Goal: Communication & Community: Answer question/provide support

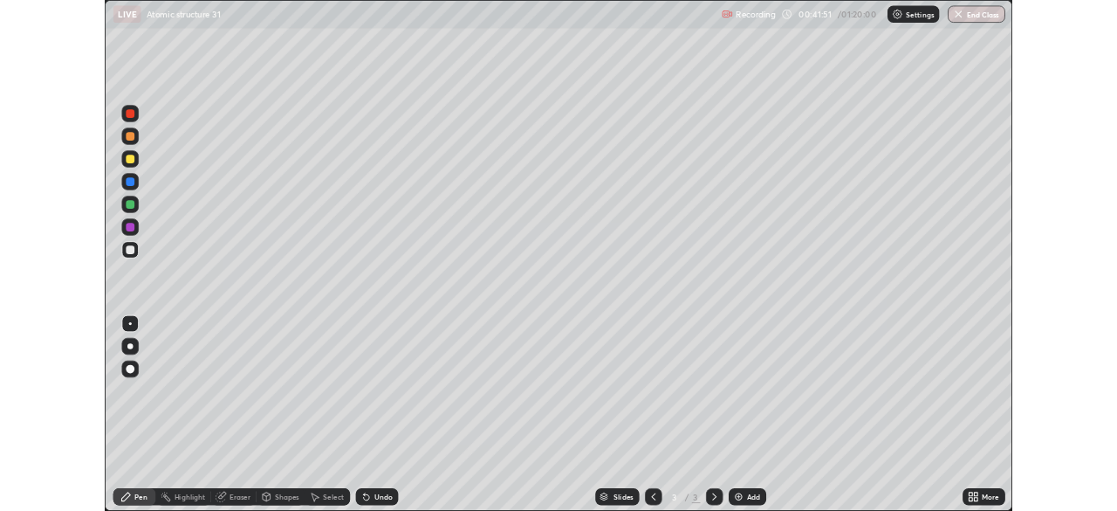
scroll to position [628, 1117]
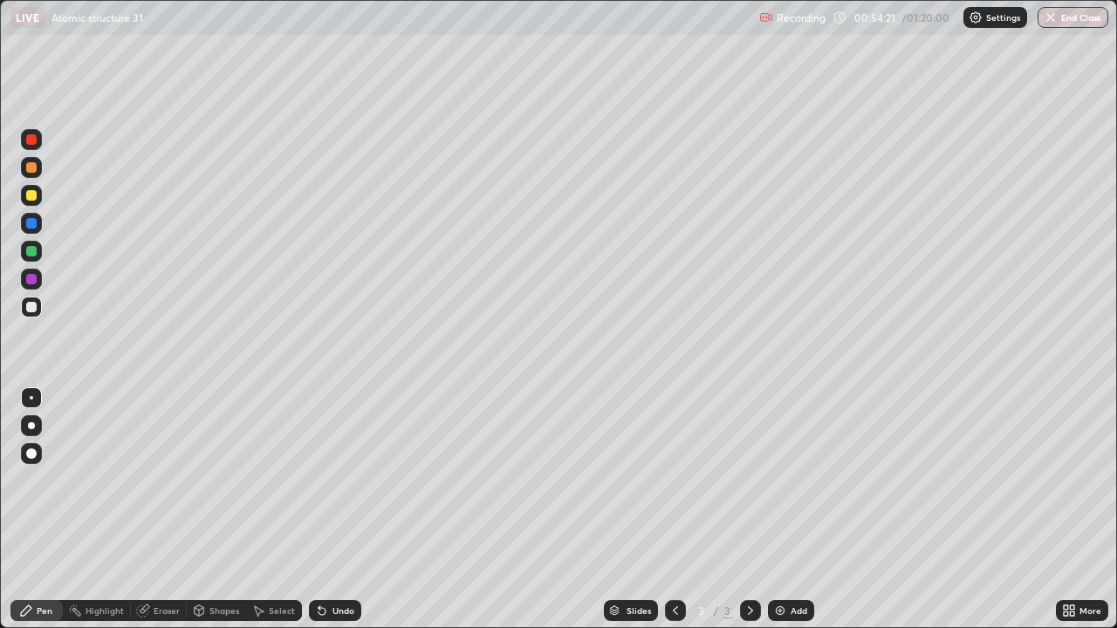
click at [1057, 17] on img "button" at bounding box center [1051, 17] width 14 height 14
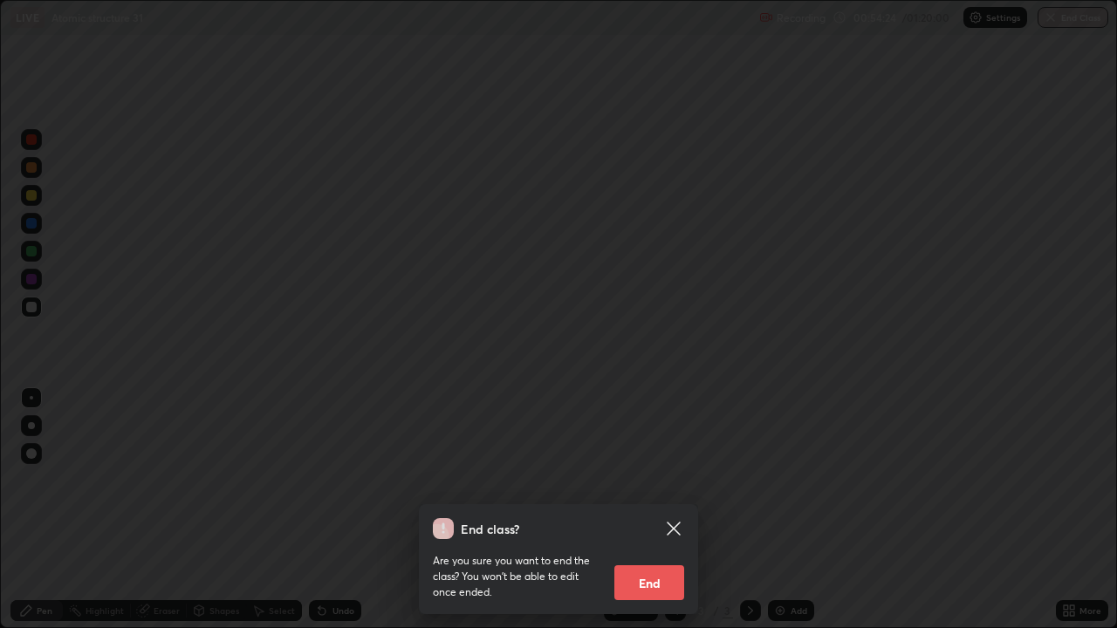
click at [982, 452] on div "End class? Are you sure you want to end the class? You won’t be able to edit on…" at bounding box center [558, 314] width 1117 height 628
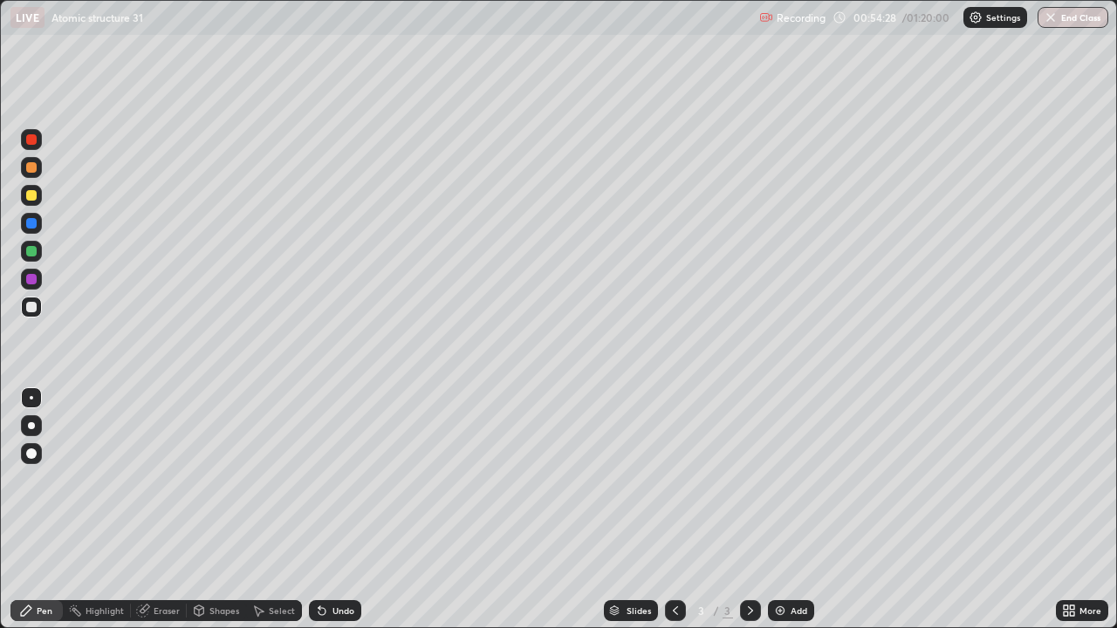
click at [149, 606] on div "Eraser" at bounding box center [159, 610] width 56 height 21
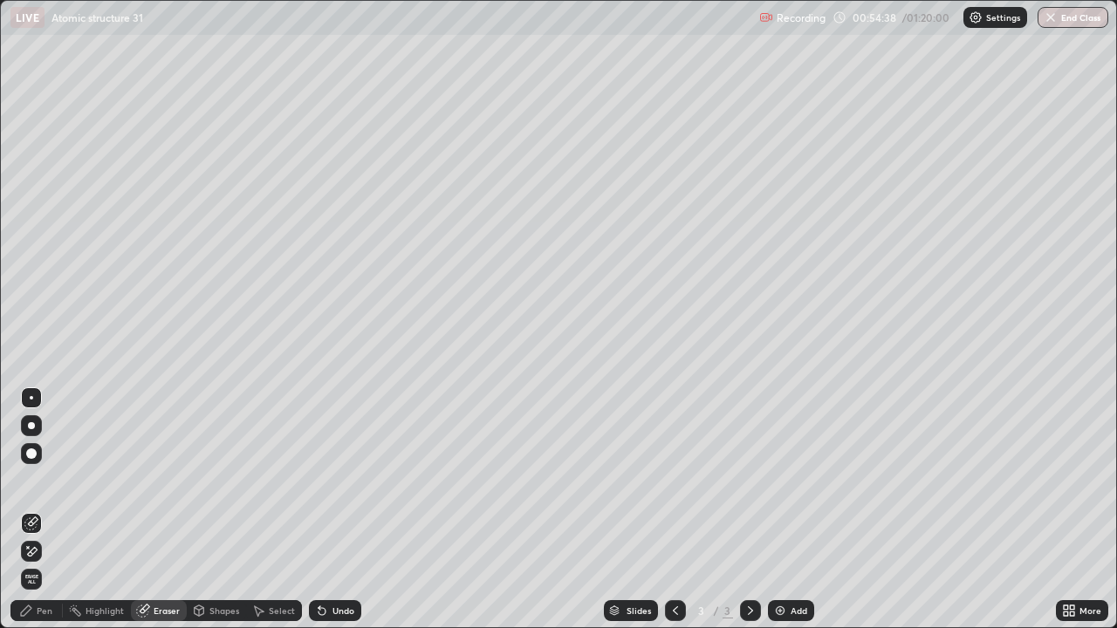
click at [36, 462] on div at bounding box center [31, 453] width 21 height 21
click at [31, 577] on span "Erase all" at bounding box center [31, 579] width 19 height 10
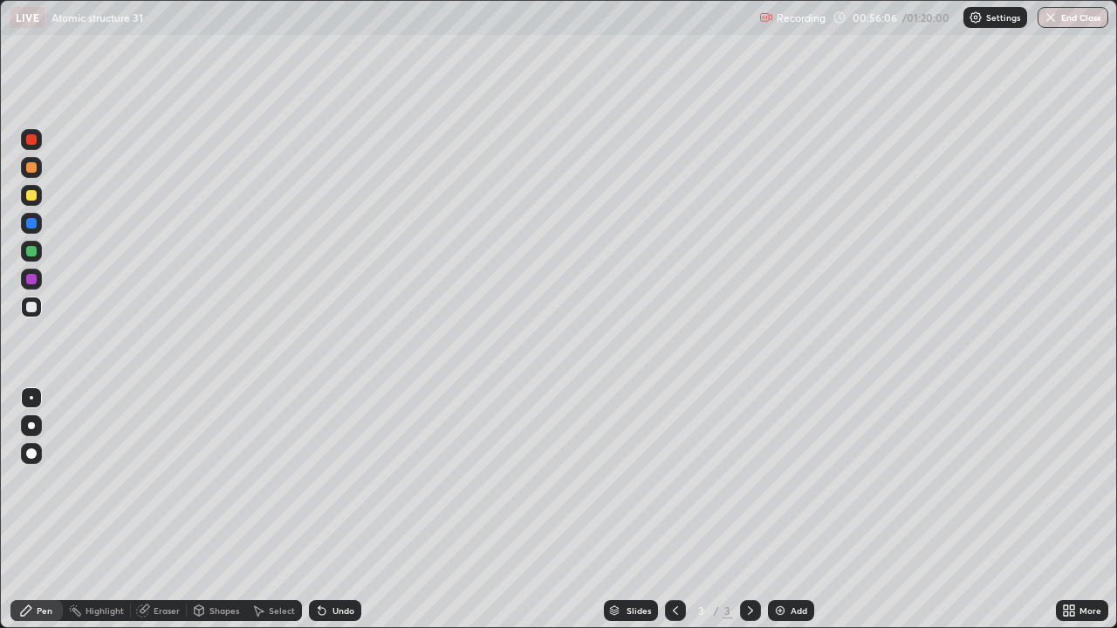
click at [152, 607] on div "Eraser" at bounding box center [159, 610] width 56 height 21
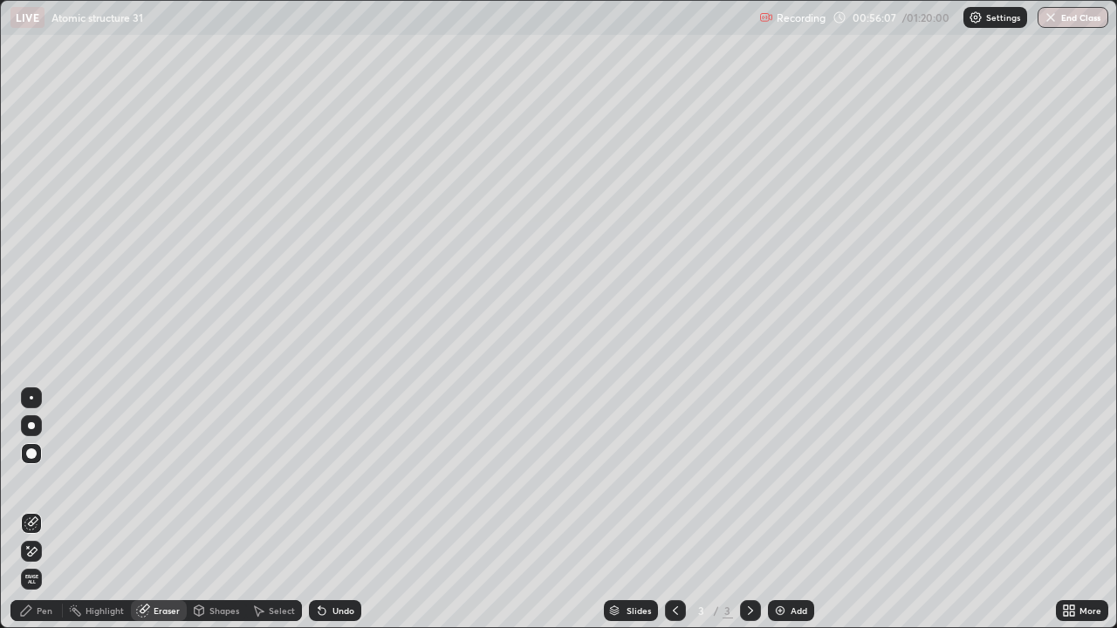
click at [32, 549] on icon at bounding box center [33, 551] width 10 height 9
click at [57, 614] on div "Pen" at bounding box center [36, 610] width 52 height 21
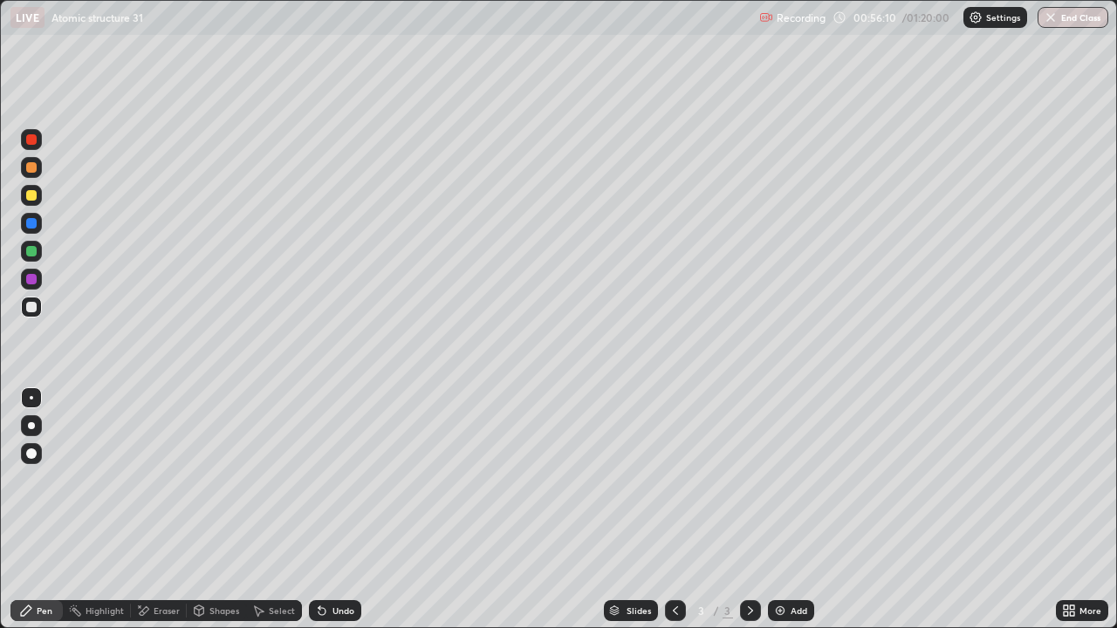
click at [31, 278] on div at bounding box center [31, 279] width 10 height 10
click at [139, 607] on icon at bounding box center [140, 607] width 2 height 2
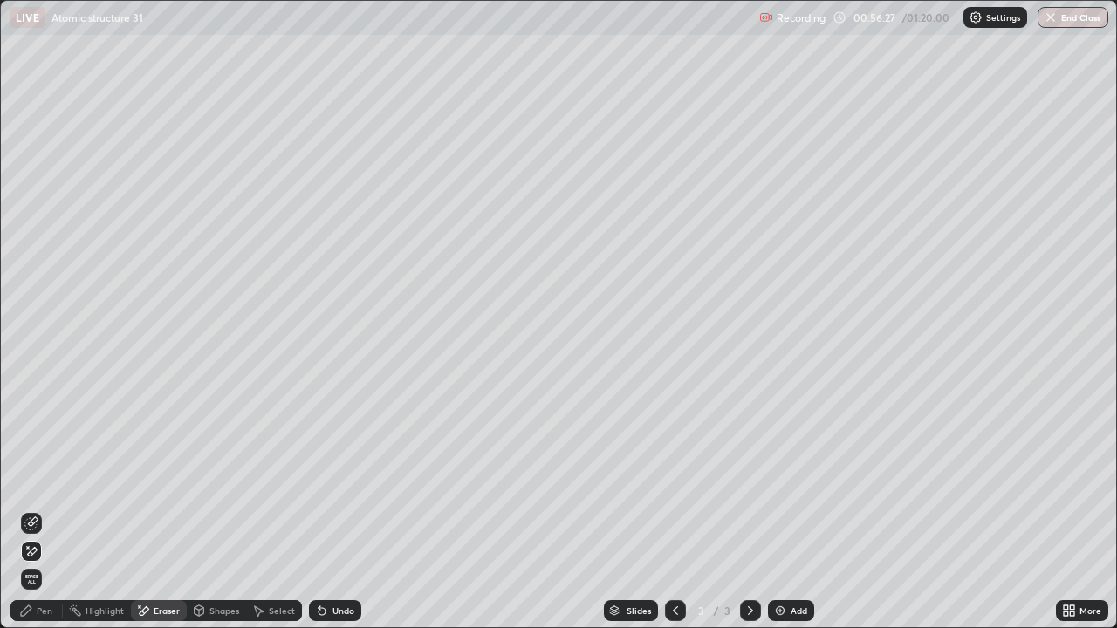
click at [24, 576] on span "Erase all" at bounding box center [31, 579] width 19 height 10
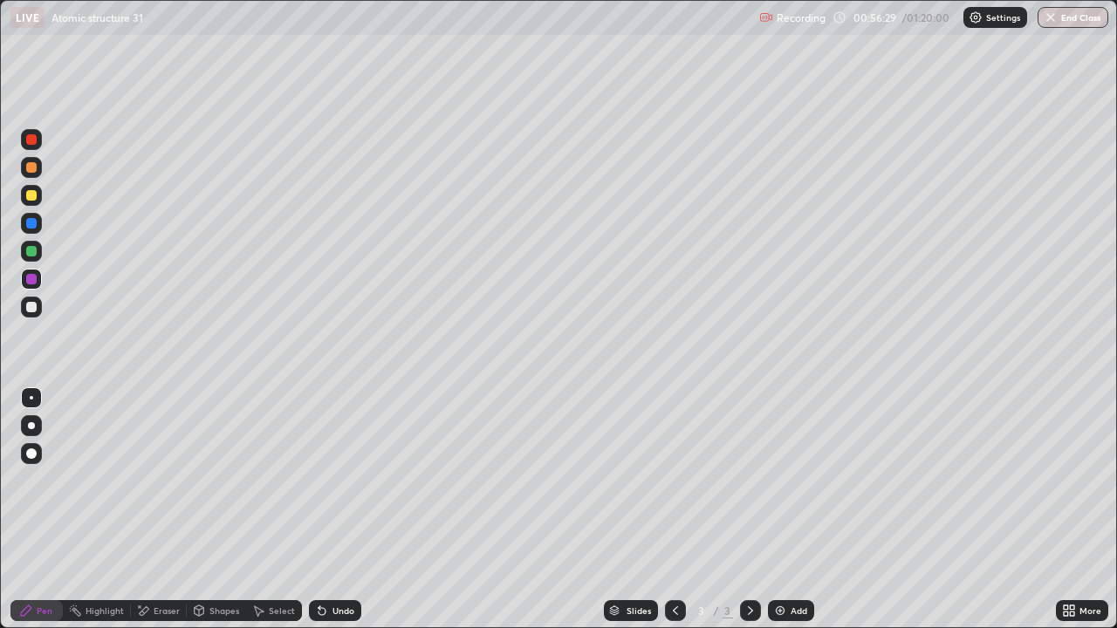
click at [32, 302] on div at bounding box center [31, 307] width 10 height 10
click at [138, 619] on div "Eraser" at bounding box center [159, 610] width 56 height 21
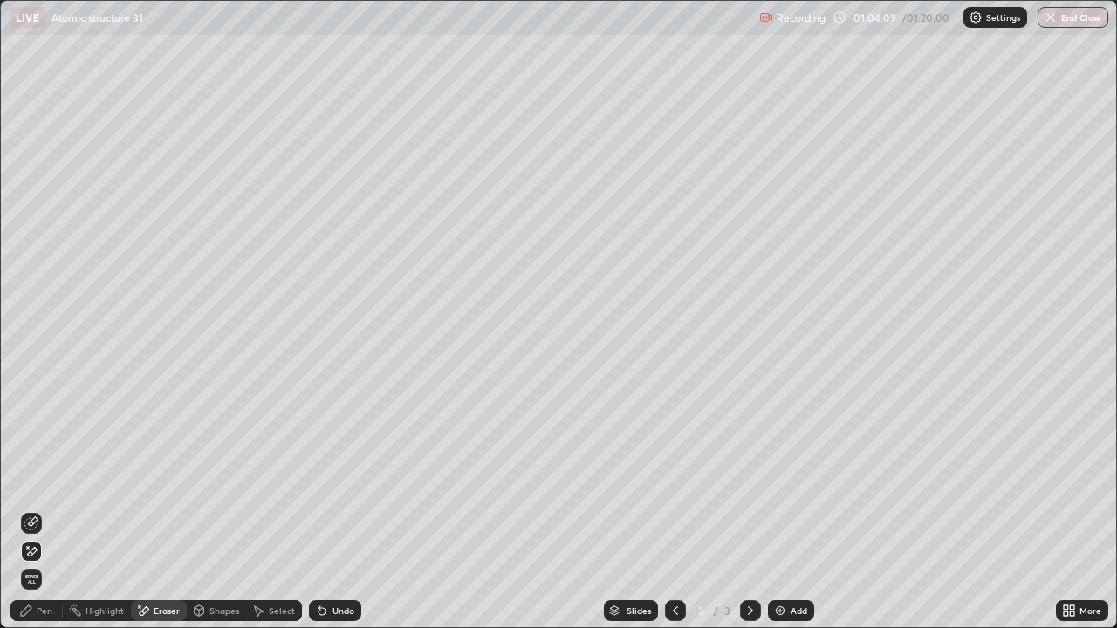
click at [139, 620] on div "Eraser" at bounding box center [159, 610] width 56 height 21
click at [51, 614] on div "Pen" at bounding box center [45, 611] width 16 height 9
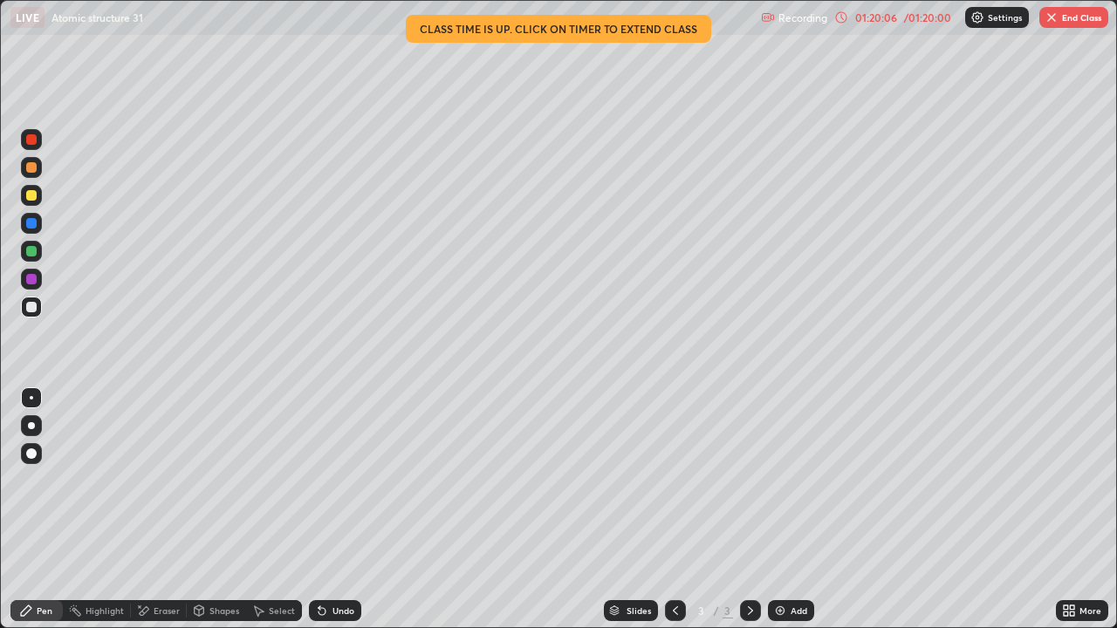
click at [1064, 24] on button "End Class" at bounding box center [1073, 17] width 69 height 21
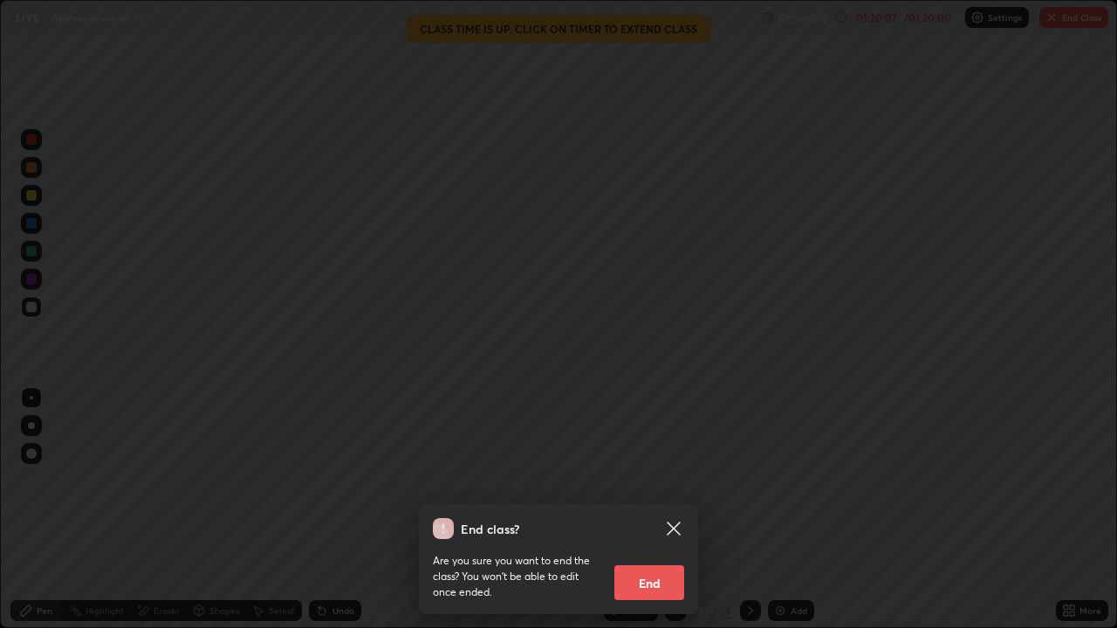
click at [673, 576] on button "End" at bounding box center [649, 583] width 70 height 35
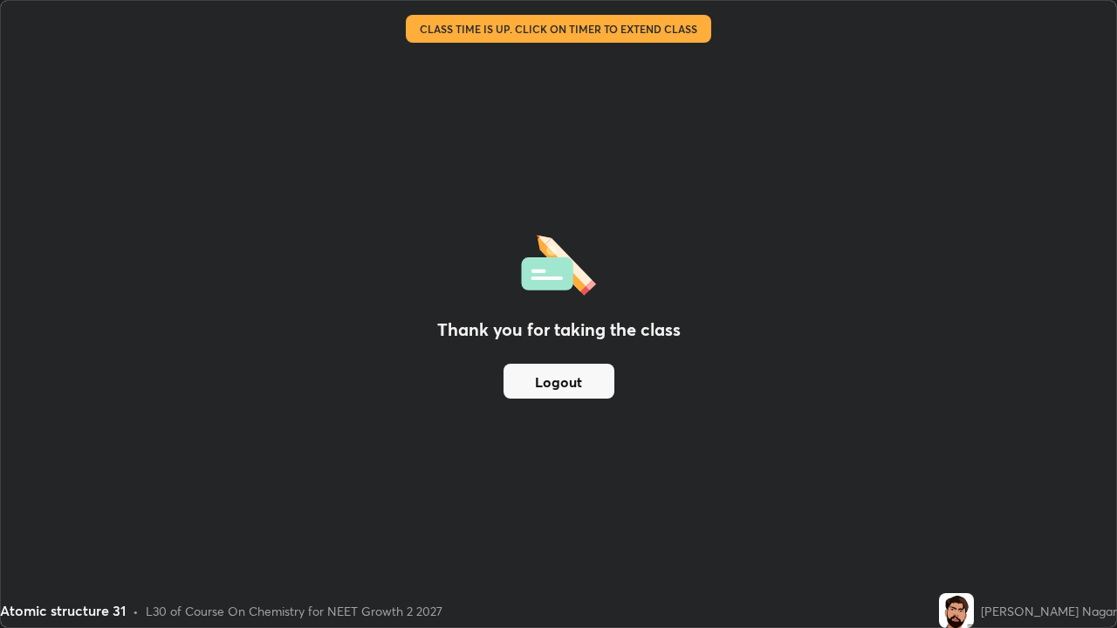
click at [584, 384] on button "Logout" at bounding box center [559, 381] width 111 height 35
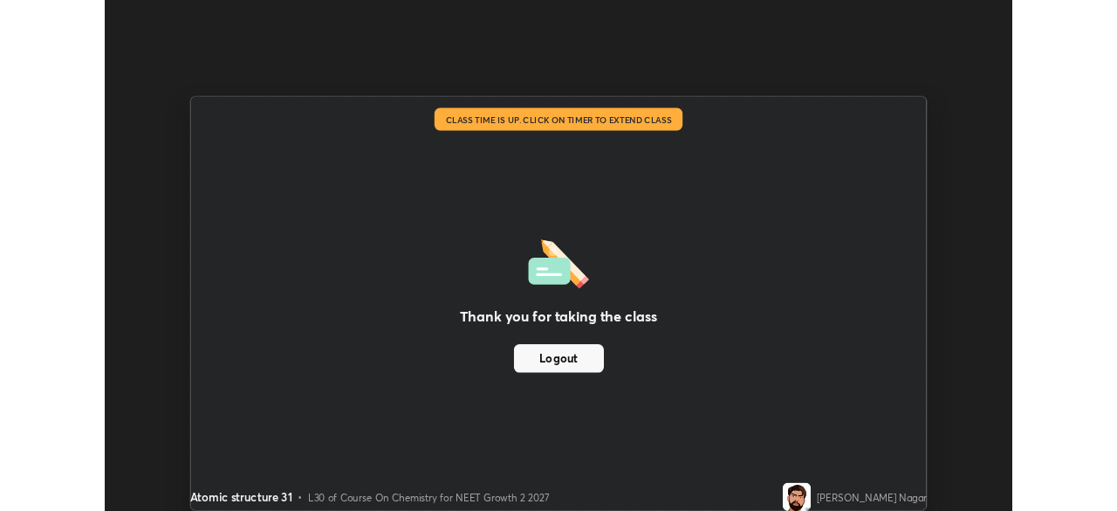
scroll to position [86761, 86155]
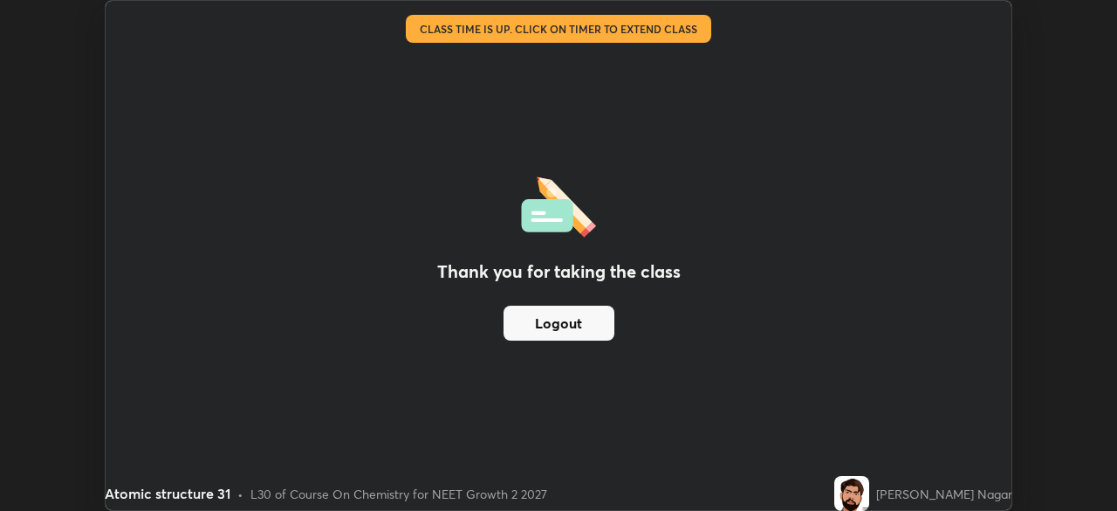
click at [593, 325] on button "Logout" at bounding box center [559, 322] width 111 height 35
click at [580, 326] on button "Logout" at bounding box center [559, 322] width 111 height 35
